Goal: Find specific page/section: Find specific page/section

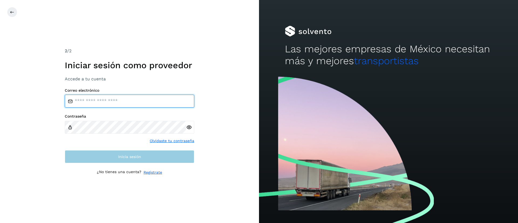
type input "**********"
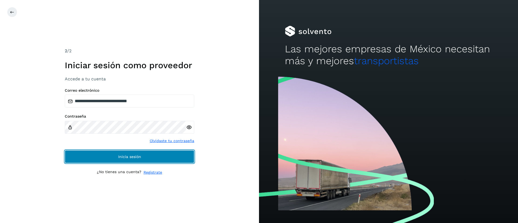
click at [132, 160] on button "Inicia sesión" at bounding box center [129, 156] width 129 height 13
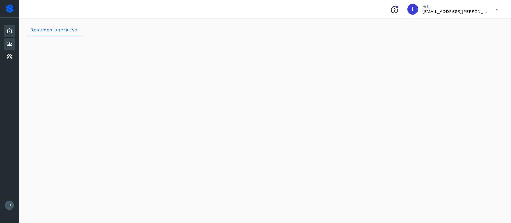
click at [9, 42] on icon at bounding box center [9, 44] width 6 height 6
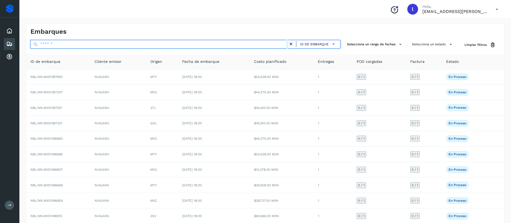
click at [48, 42] on input "text" at bounding box center [159, 44] width 258 height 9
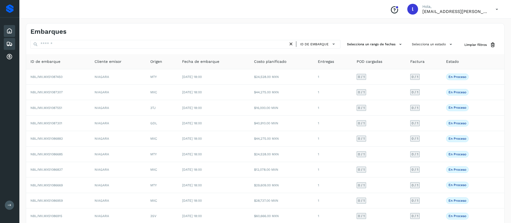
click at [9, 33] on icon at bounding box center [9, 31] width 6 height 6
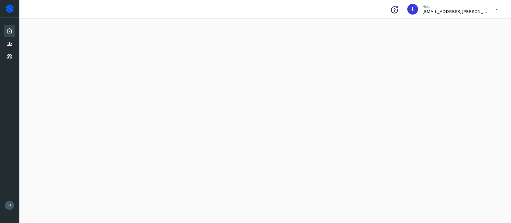
scroll to position [463, 0]
